Goal: Information Seeking & Learning: Find specific fact

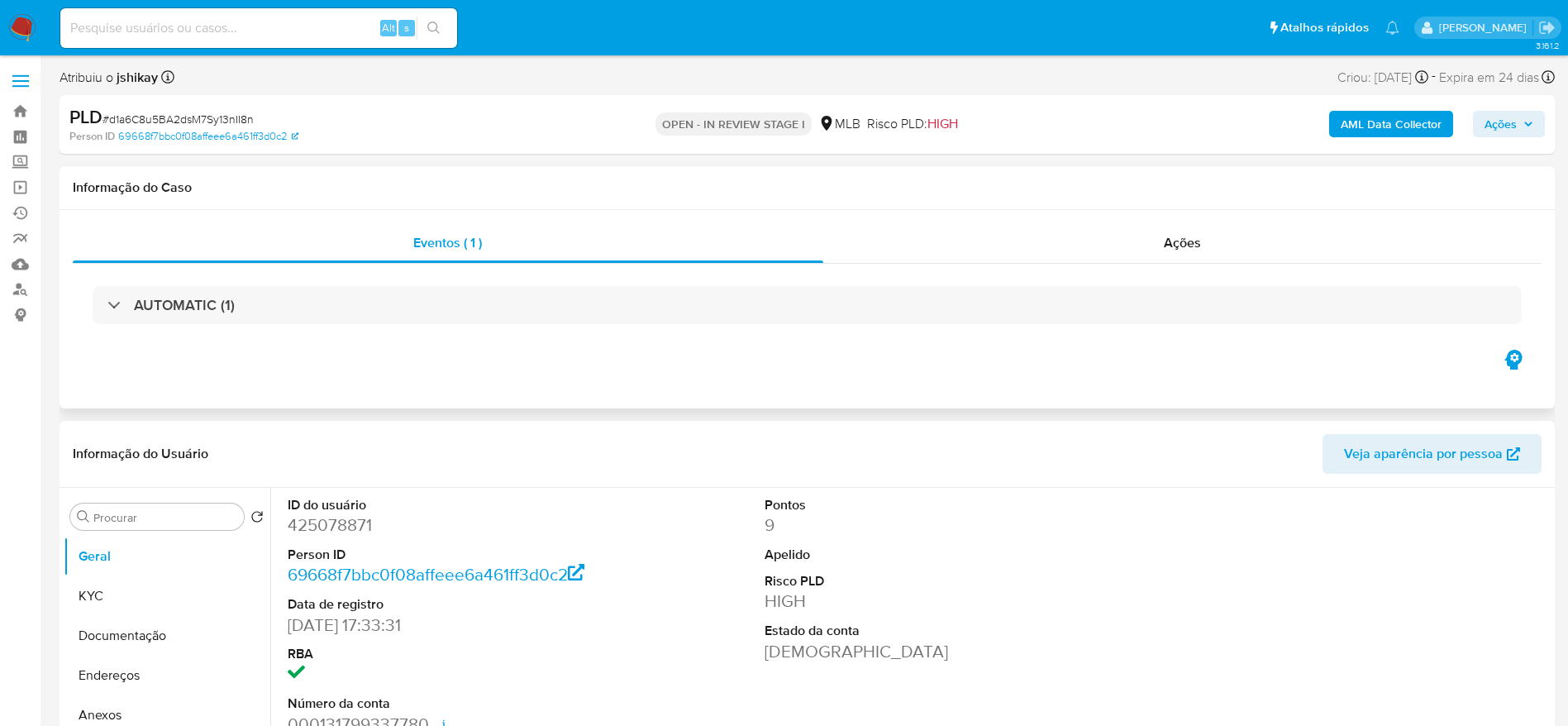
select select "10"
click at [314, 519] on dd "425078871" at bounding box center [438, 525] width 302 height 24
copy dd "425078871"
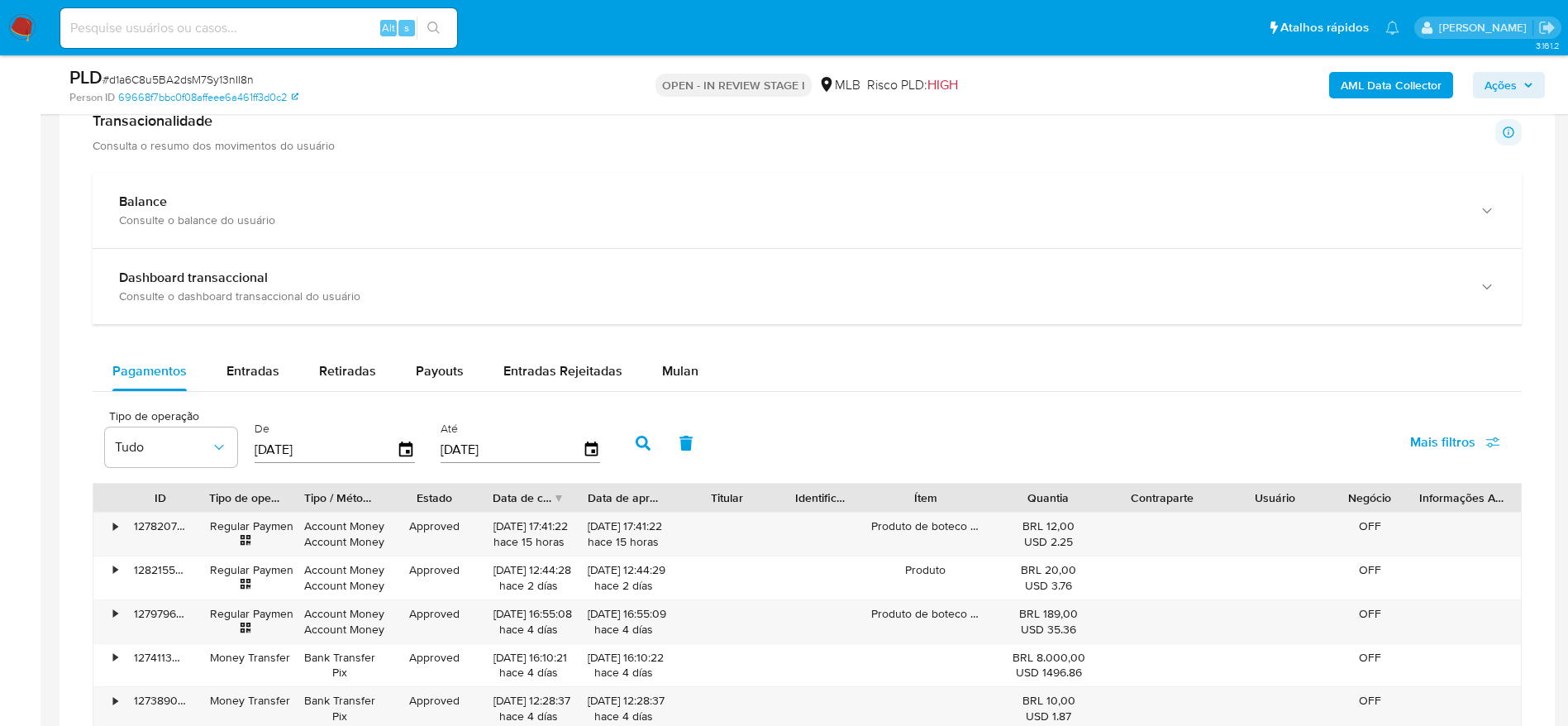
scroll to position [1028, 0]
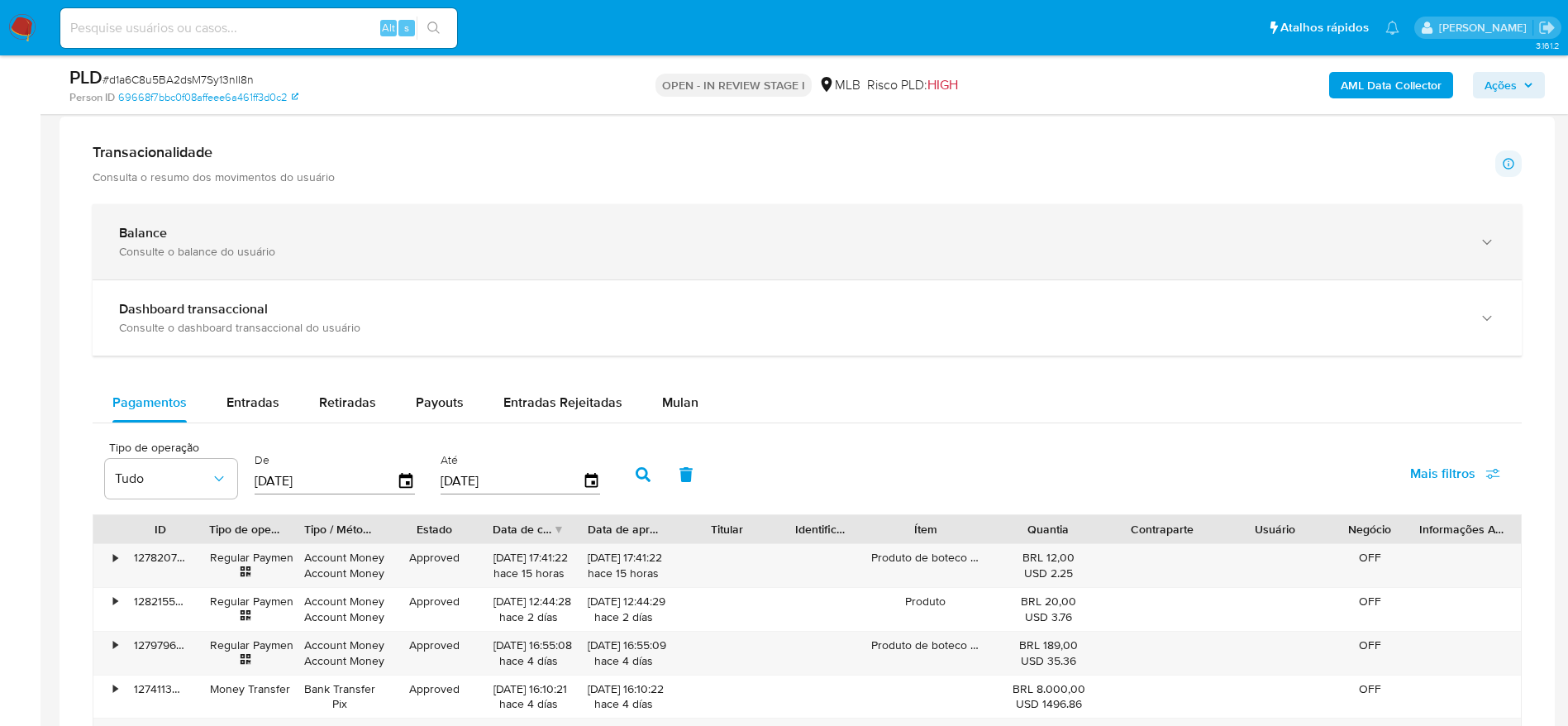
click at [463, 278] on div "Balance Consulte o balance do usuário" at bounding box center [807, 241] width 1429 height 75
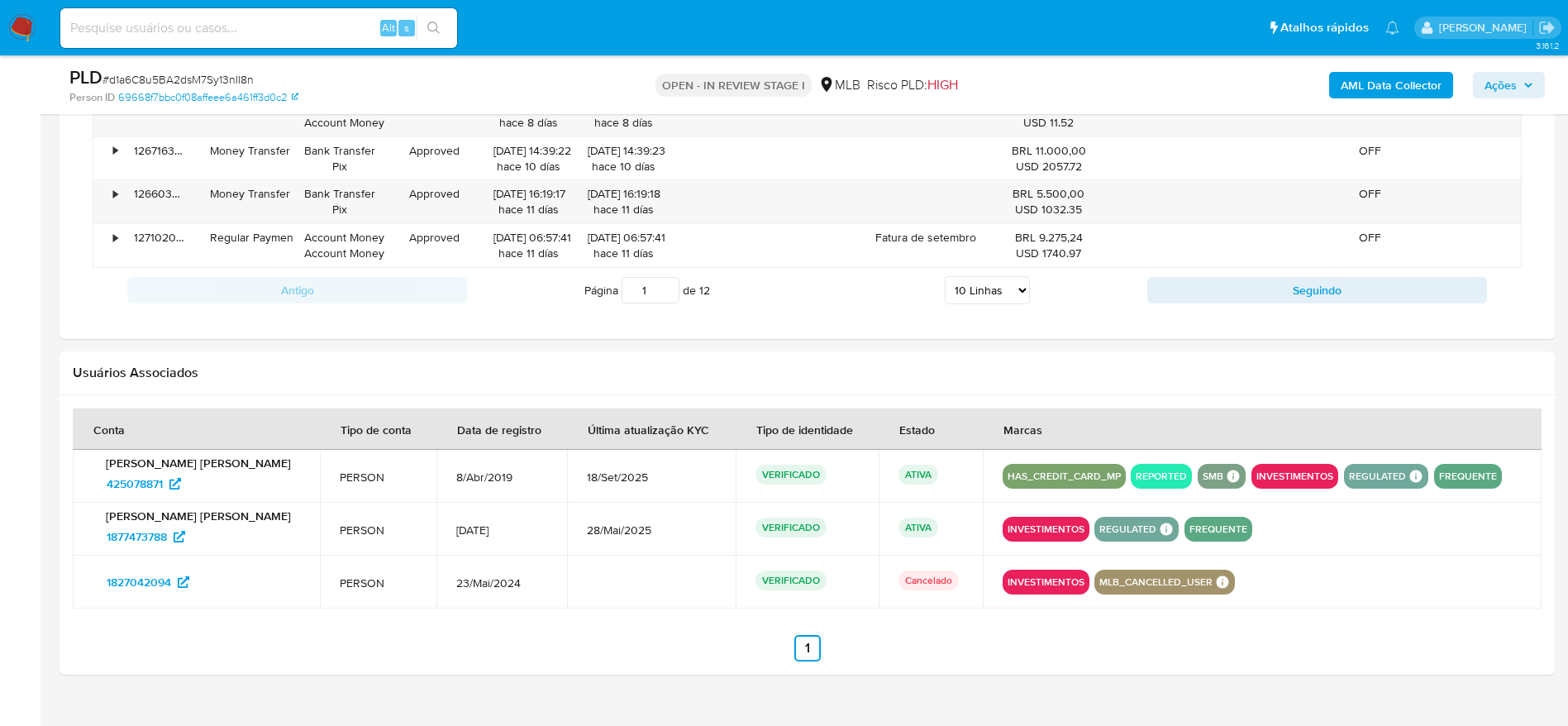
scroll to position [2318, 0]
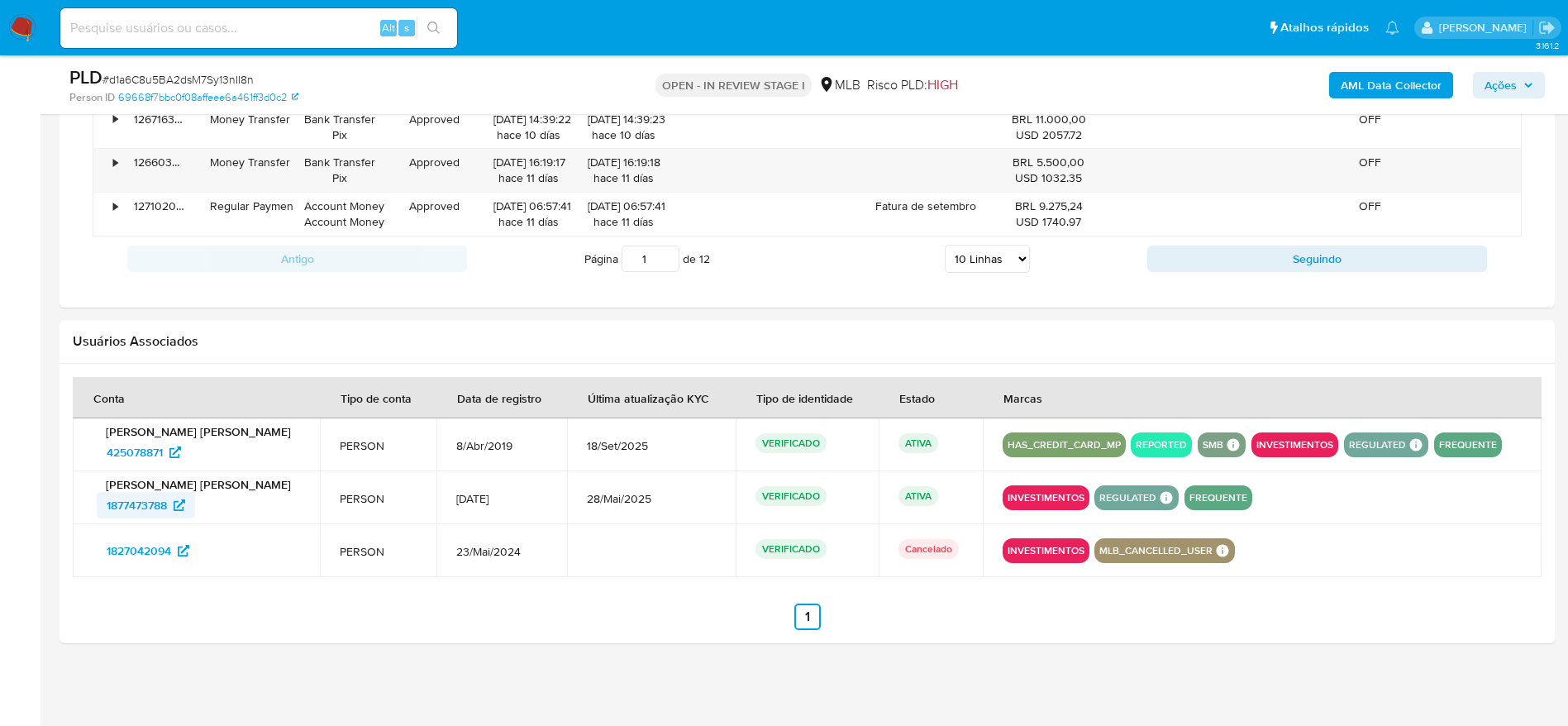
click at [143, 504] on span "1877473788" at bounding box center [137, 505] width 61 height 26
click at [146, 548] on span "1827042094" at bounding box center [139, 550] width 65 height 26
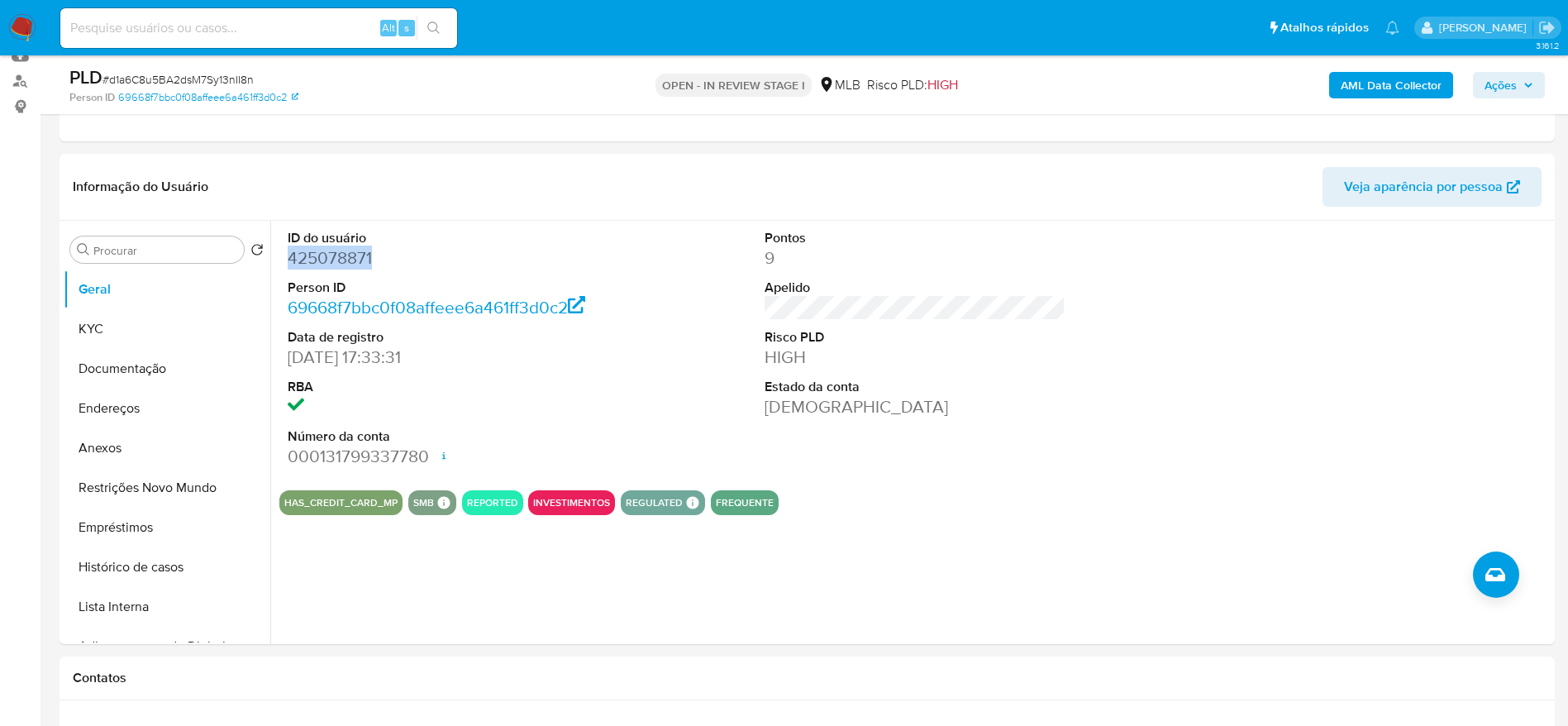
scroll to position [0, 0]
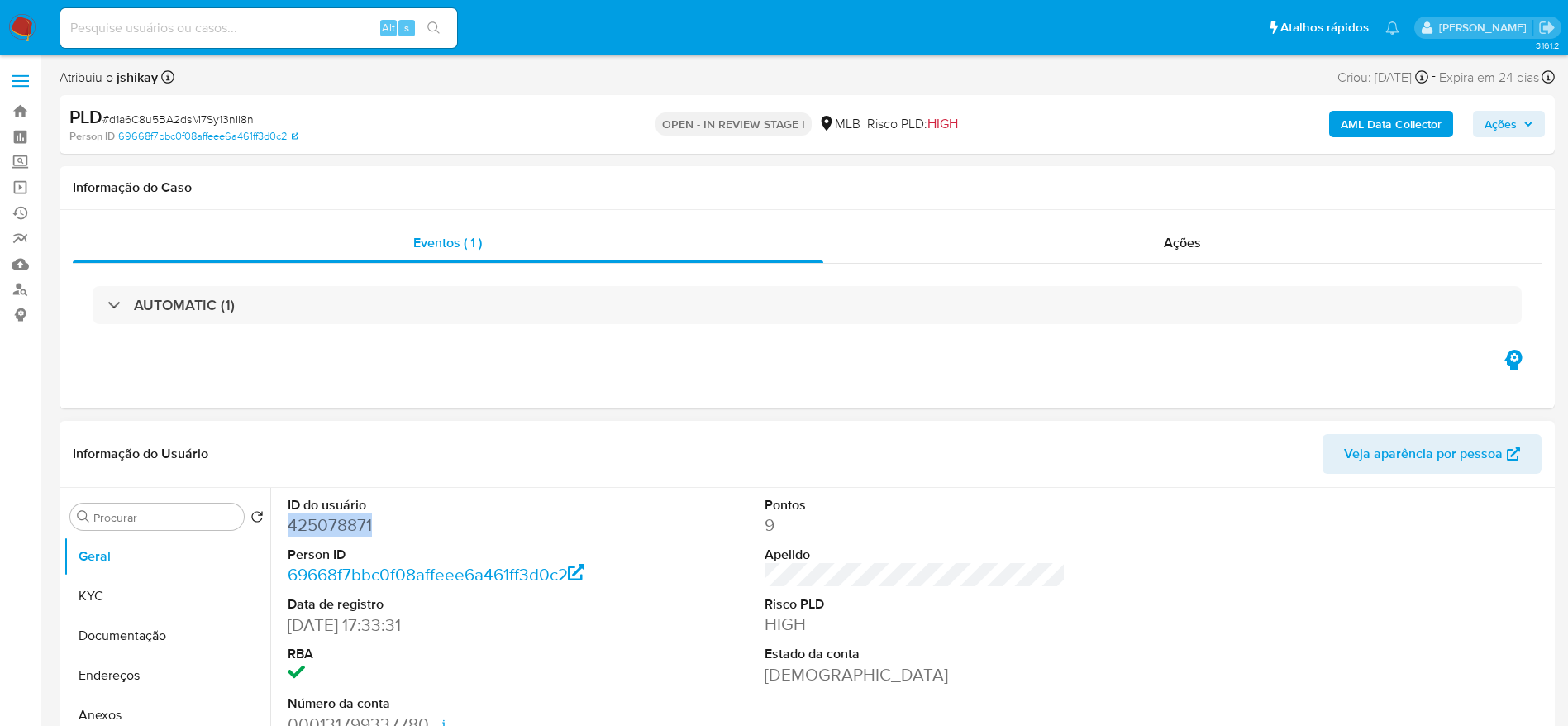
click at [335, 533] on dd "425078871" at bounding box center [438, 525] width 302 height 24
click at [337, 531] on dd "425078871" at bounding box center [438, 525] width 302 height 24
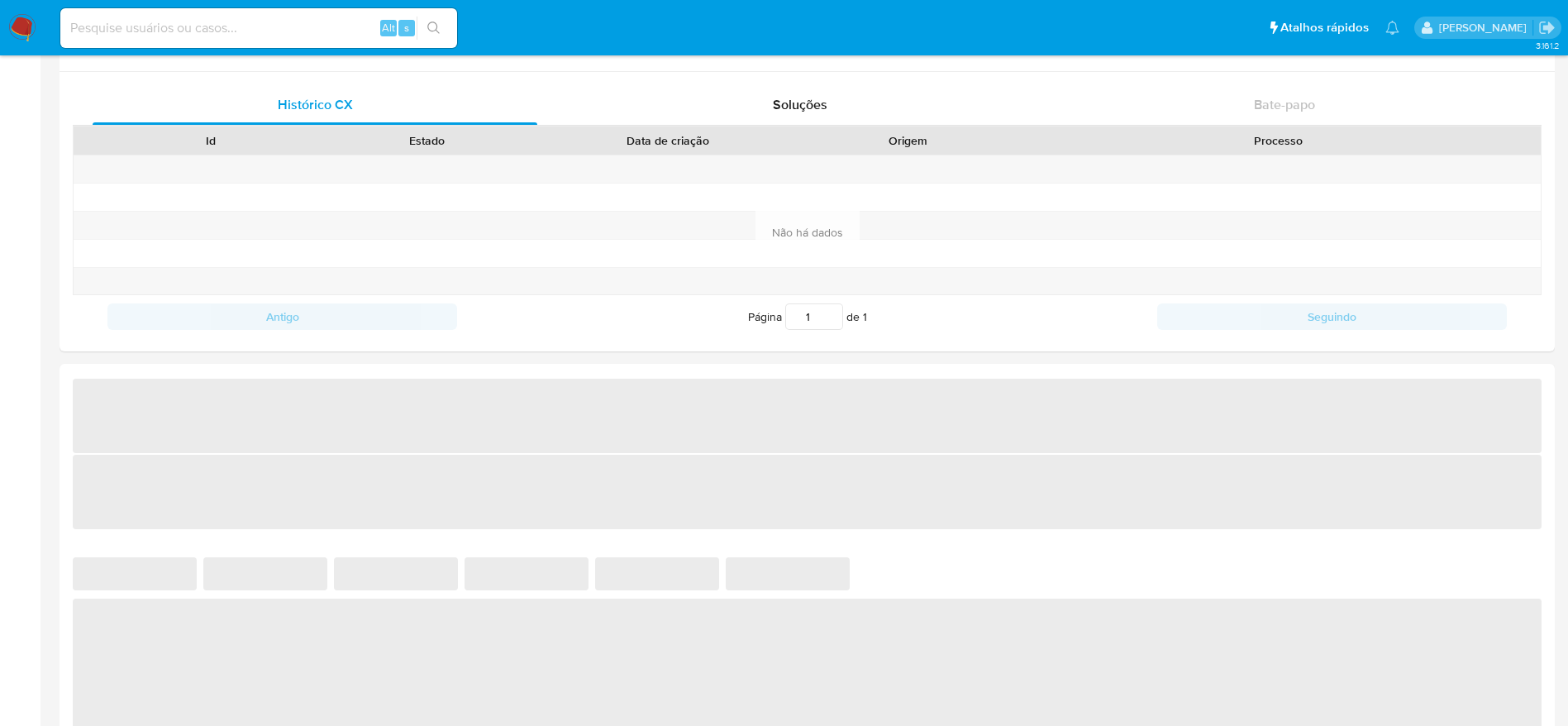
scroll to position [620, 0]
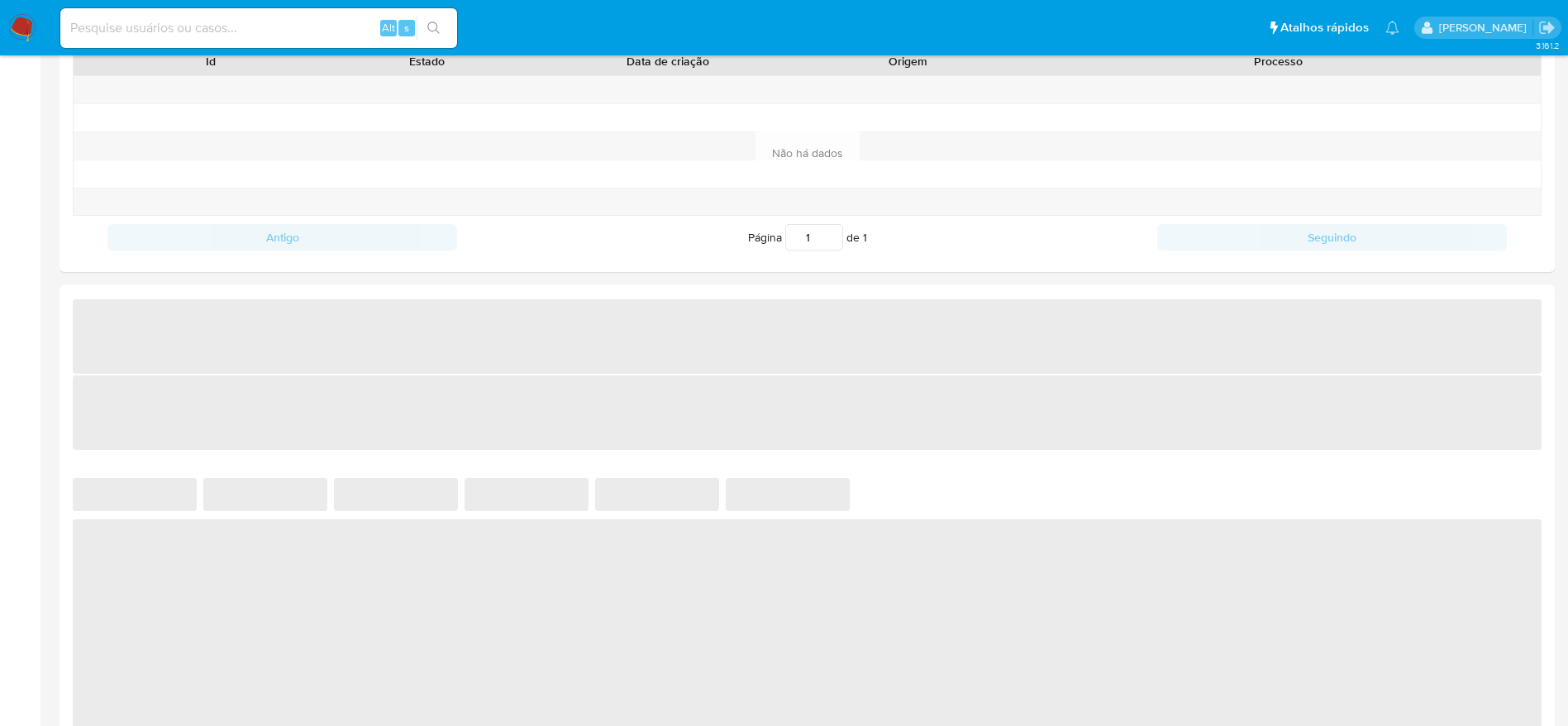
select select "10"
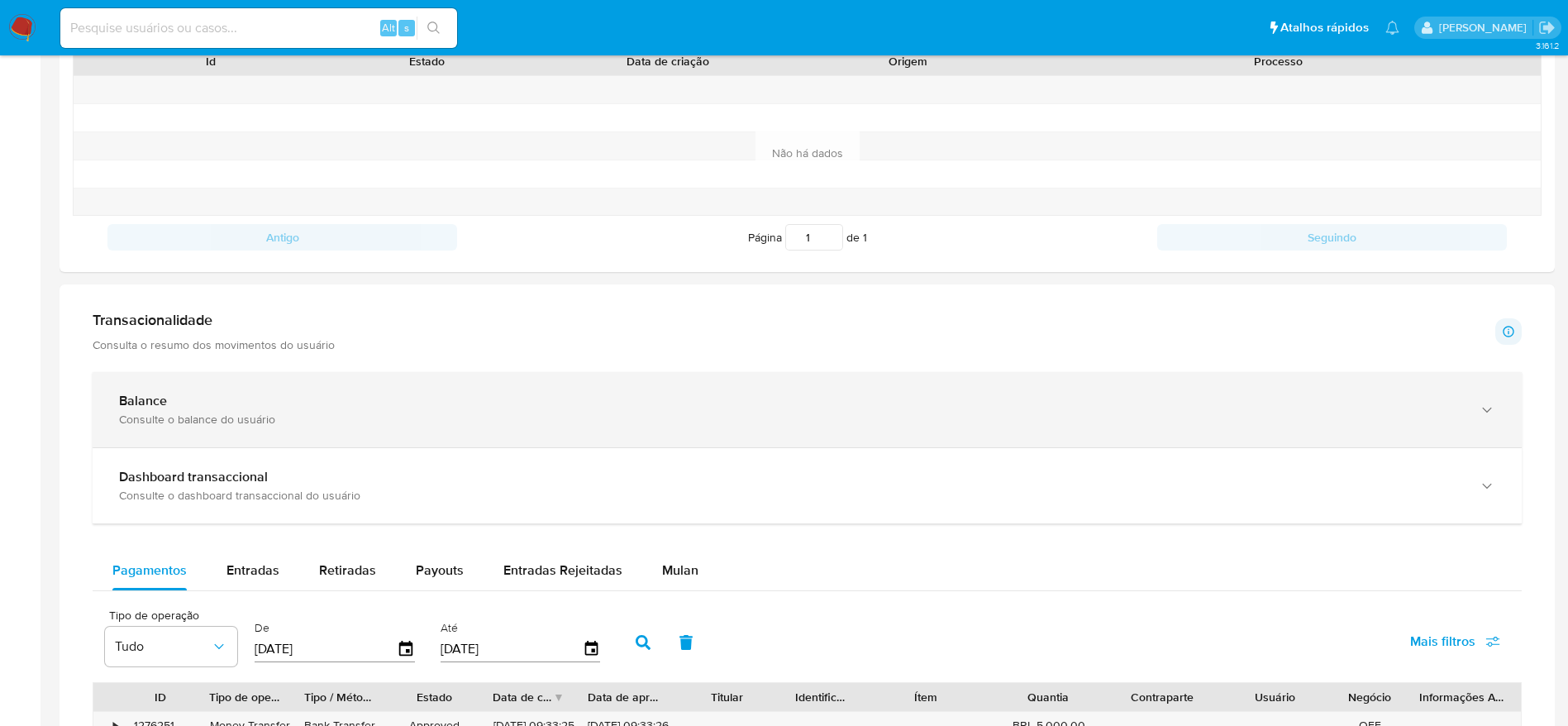
click at [294, 410] on div "Balance Consulte o balance do usuário" at bounding box center [790, 410] width 1343 height 34
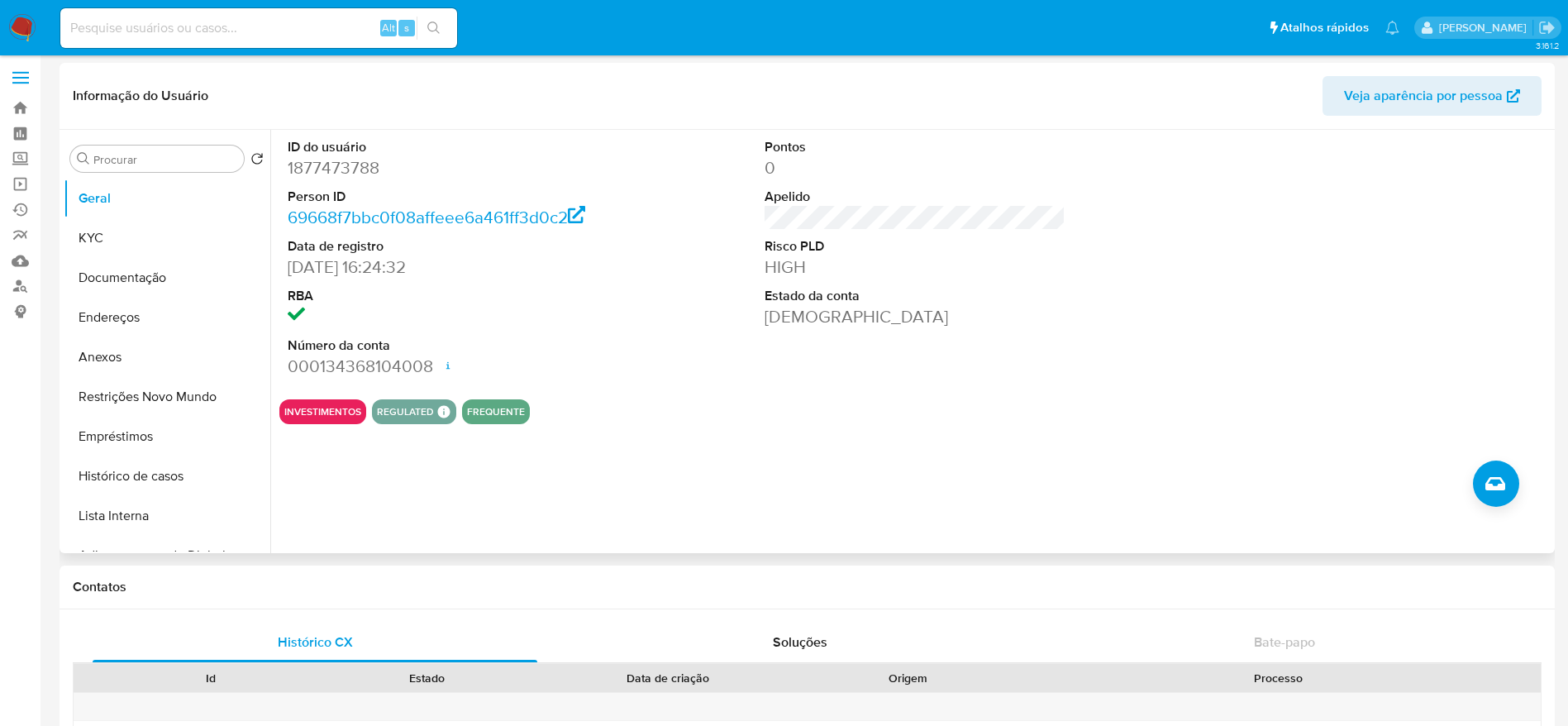
scroll to position [0, 0]
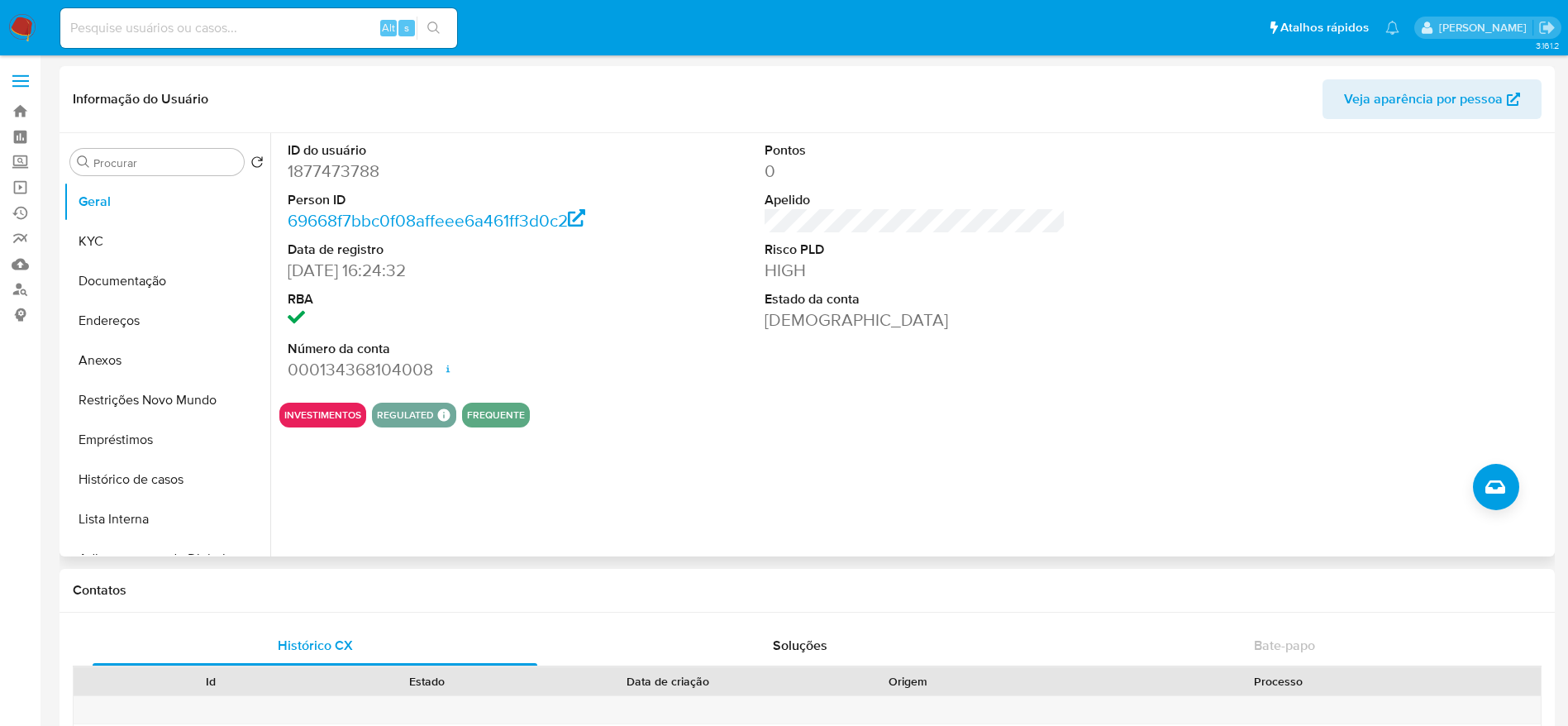
click at [350, 167] on dd "1877473788" at bounding box center [438, 172] width 302 height 24
copy dd "1877473788"
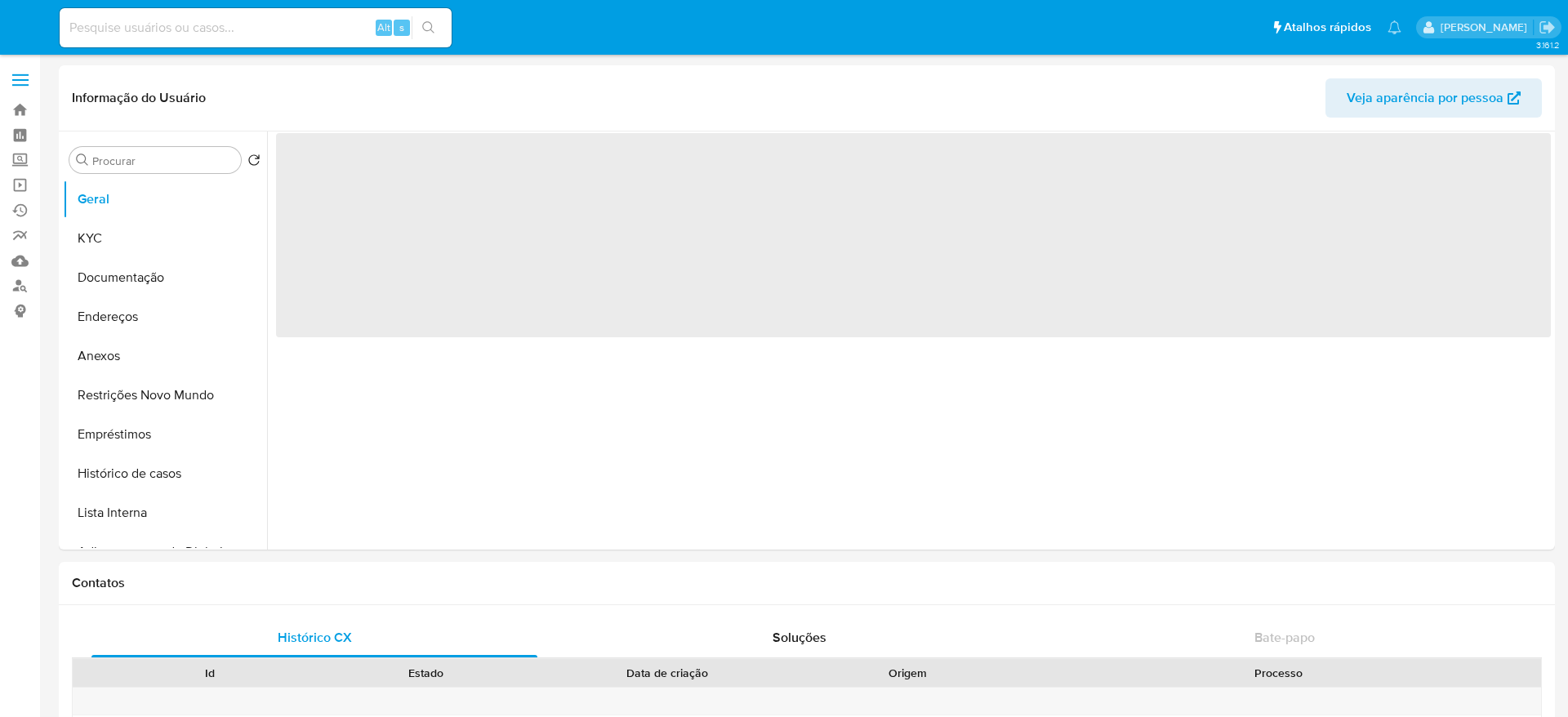
select select "10"
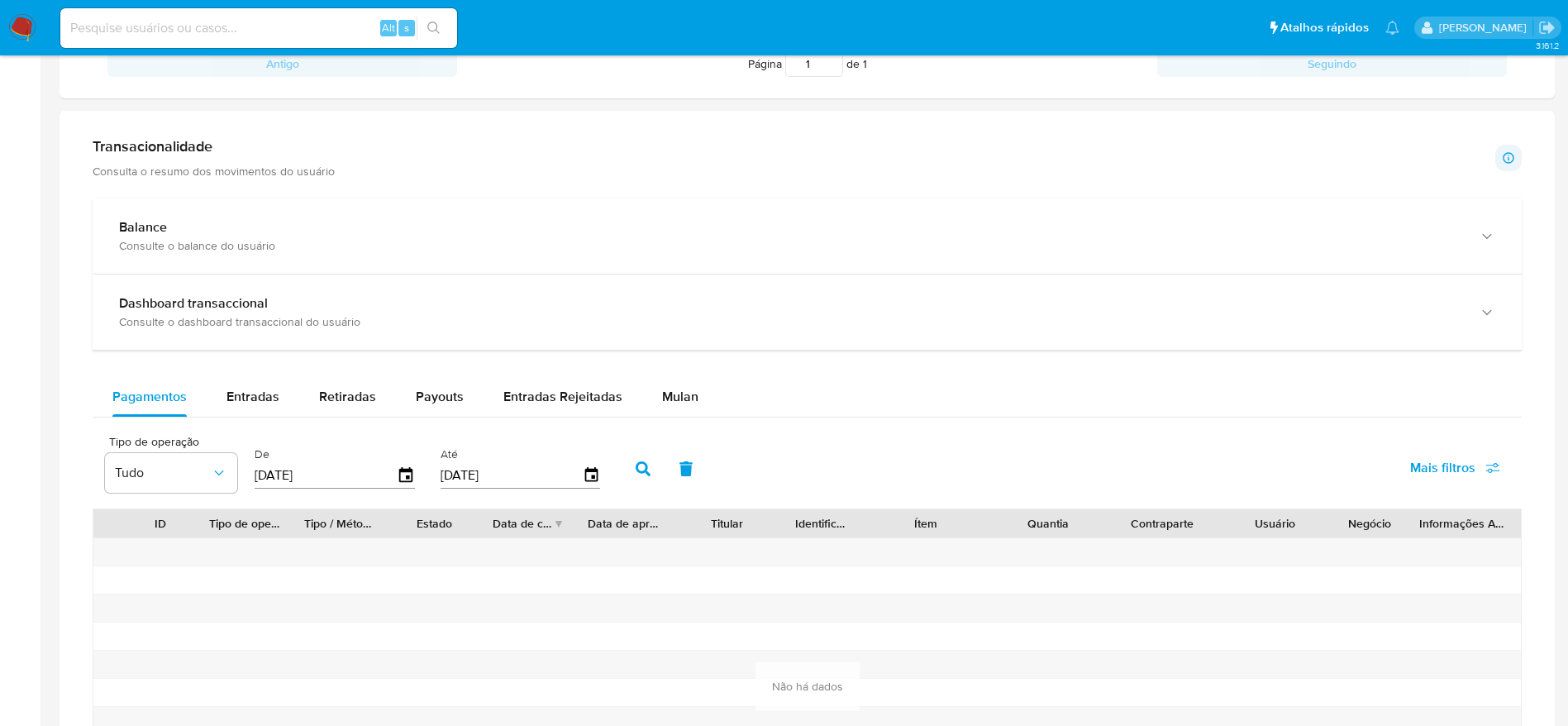
scroll to position [755, 0]
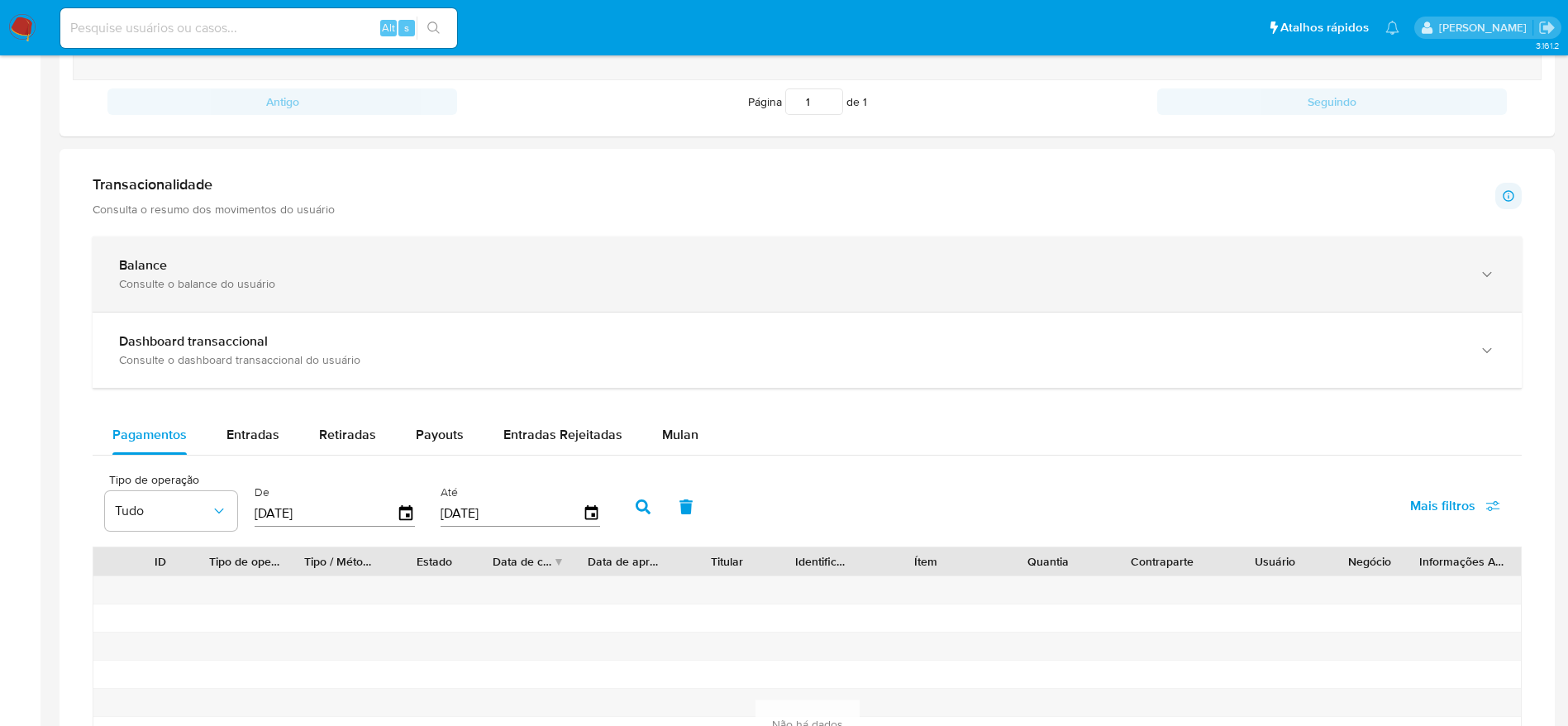
drag, startPoint x: 225, startPoint y: 255, endPoint x: 214, endPoint y: 257, distance: 11.2
click at [226, 255] on div "Balance Consulte o balance do usuário" at bounding box center [807, 273] width 1429 height 75
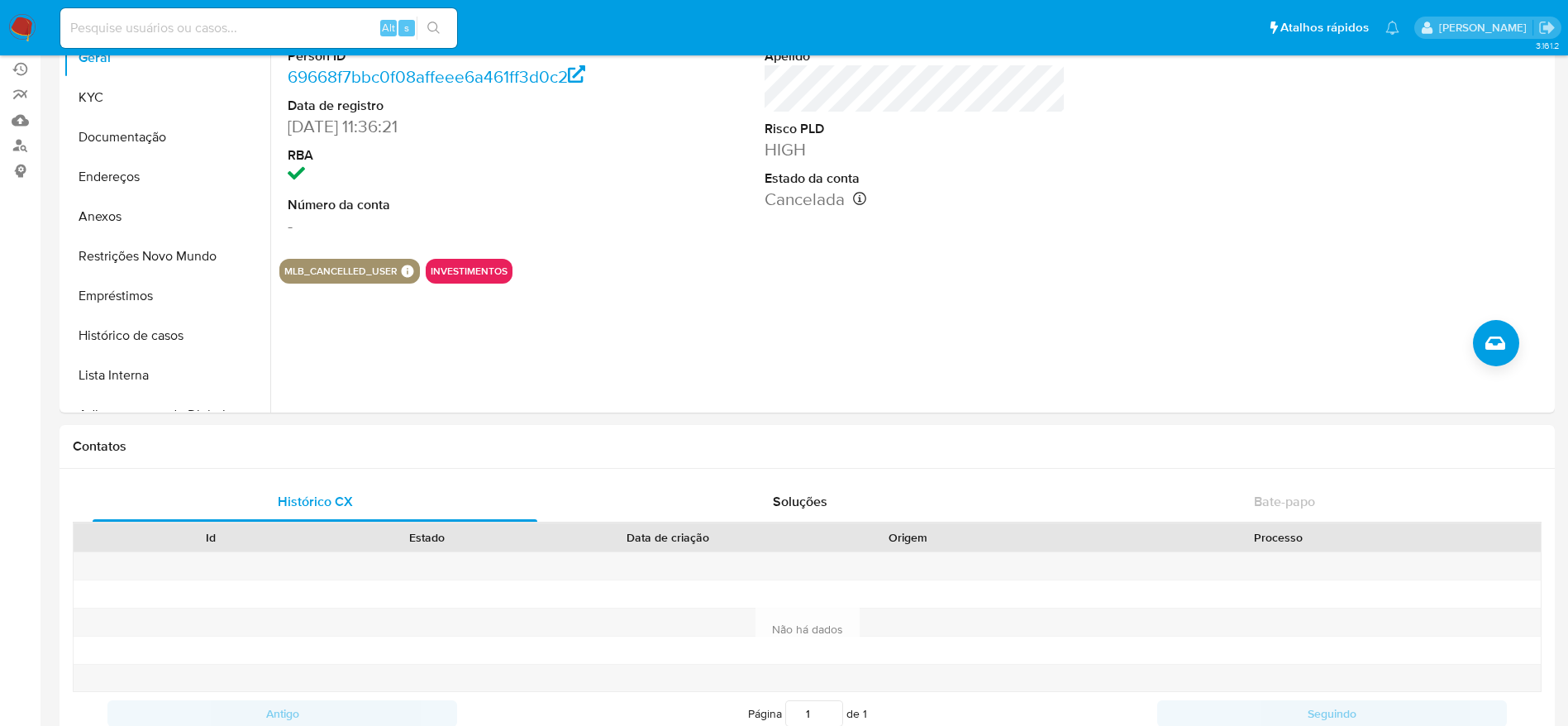
scroll to position [12, 0]
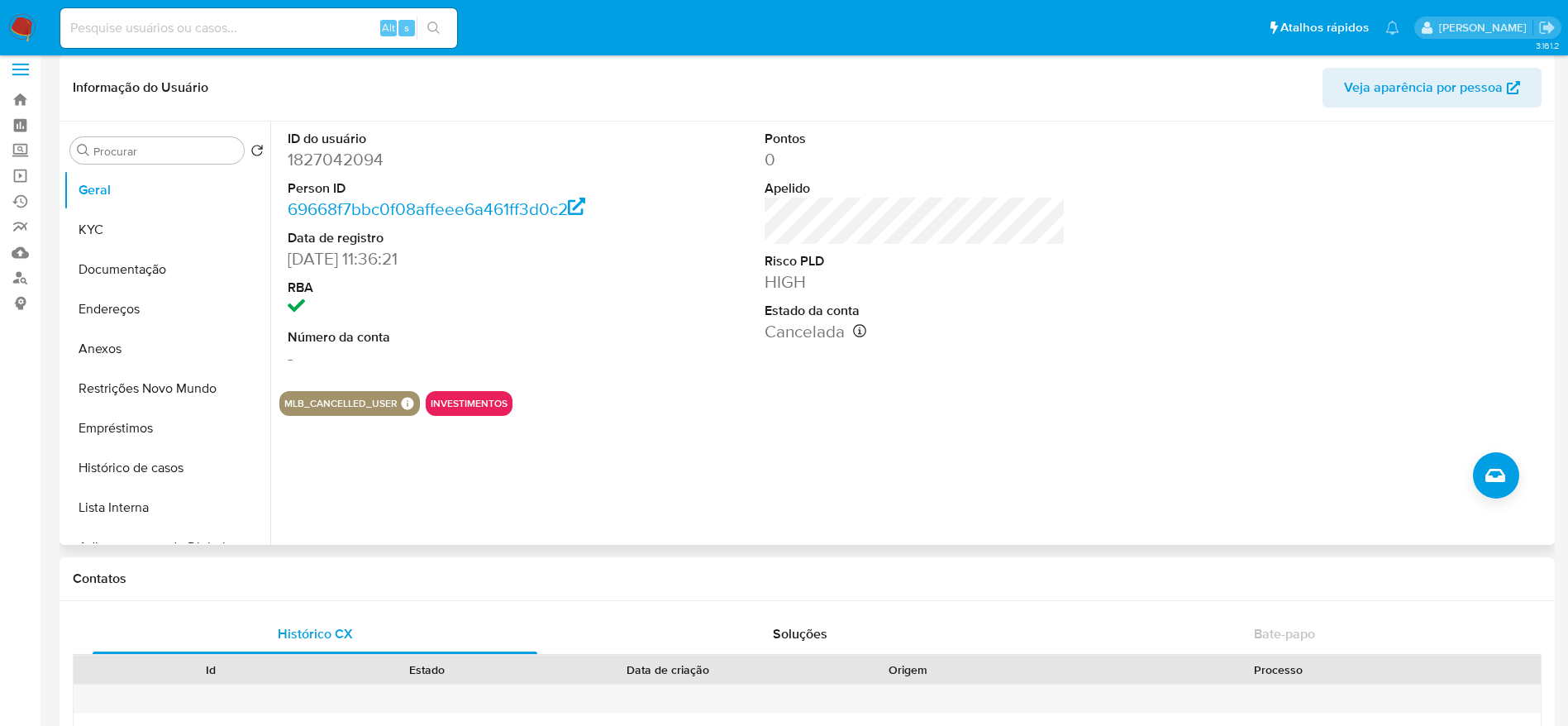
click at [327, 156] on dd "1827042094" at bounding box center [438, 160] width 302 height 24
copy dd "1827042094"
